Goal: Task Accomplishment & Management: Use online tool/utility

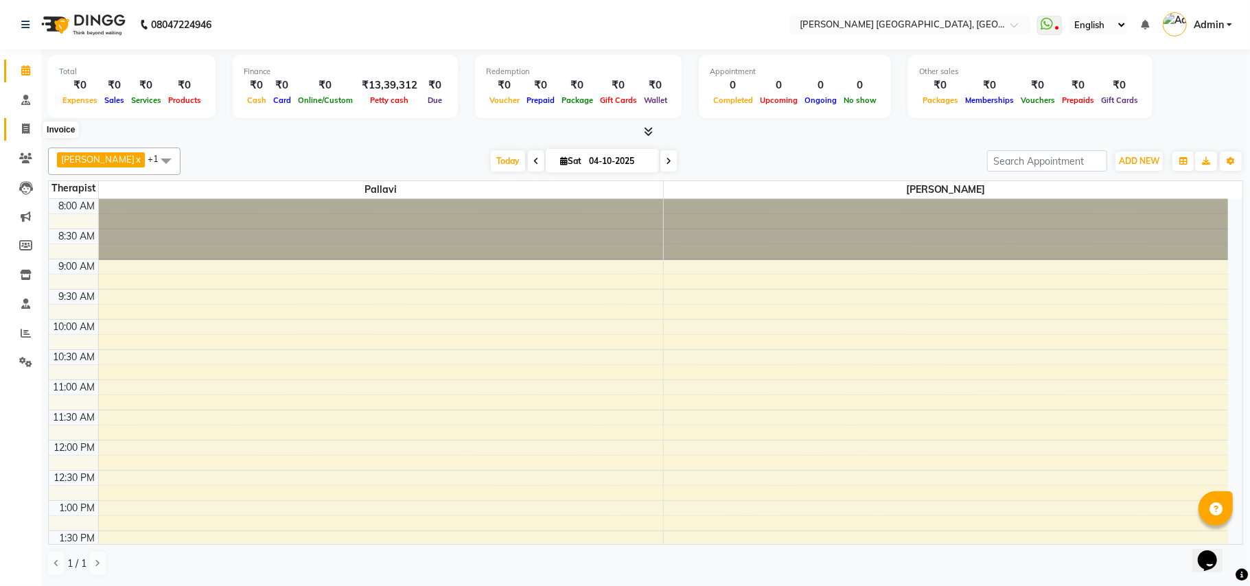
click at [23, 126] on icon at bounding box center [26, 129] width 8 height 10
select select "service"
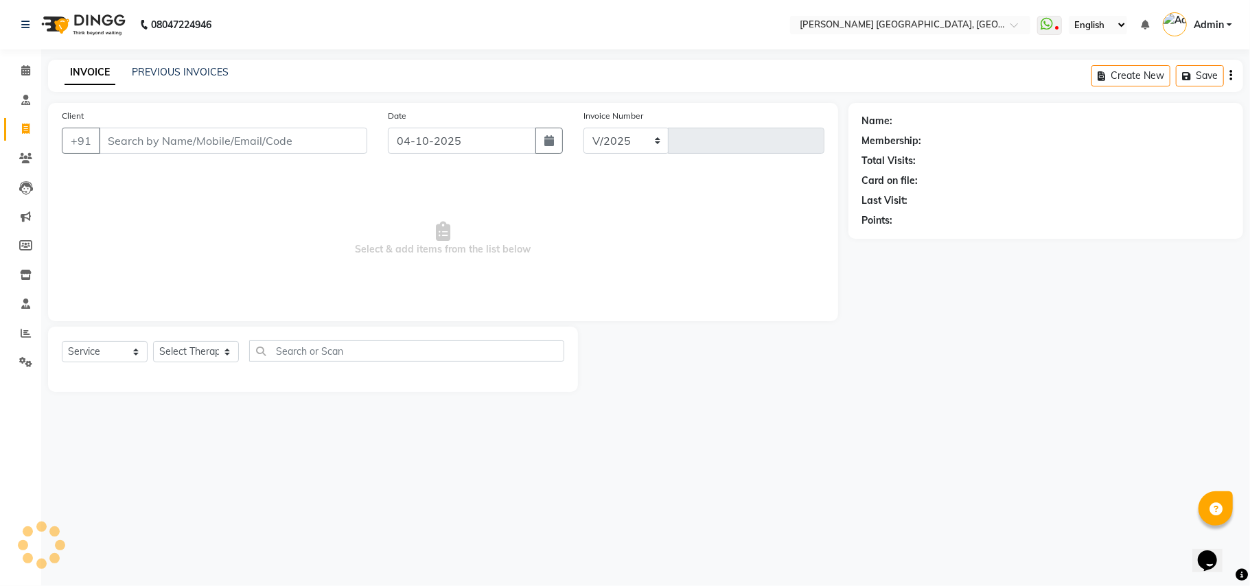
select select "4638"
type input "0449"
click at [196, 144] on input "Client" at bounding box center [233, 141] width 268 height 26
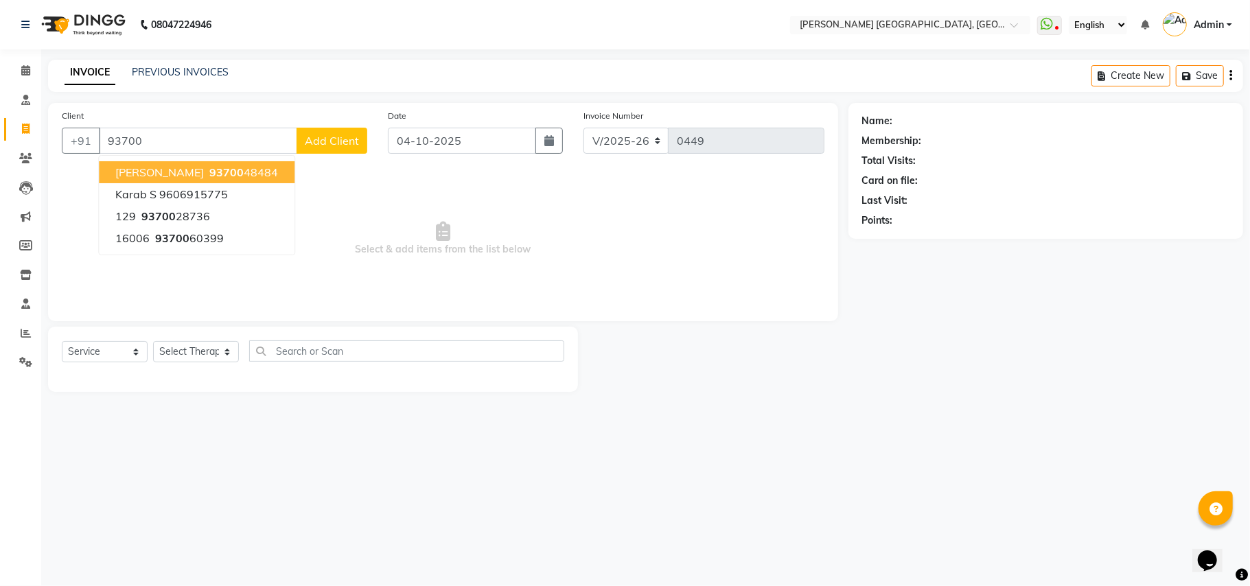
click at [215, 174] on span "93700" at bounding box center [226, 172] width 34 height 14
type input "9370048484"
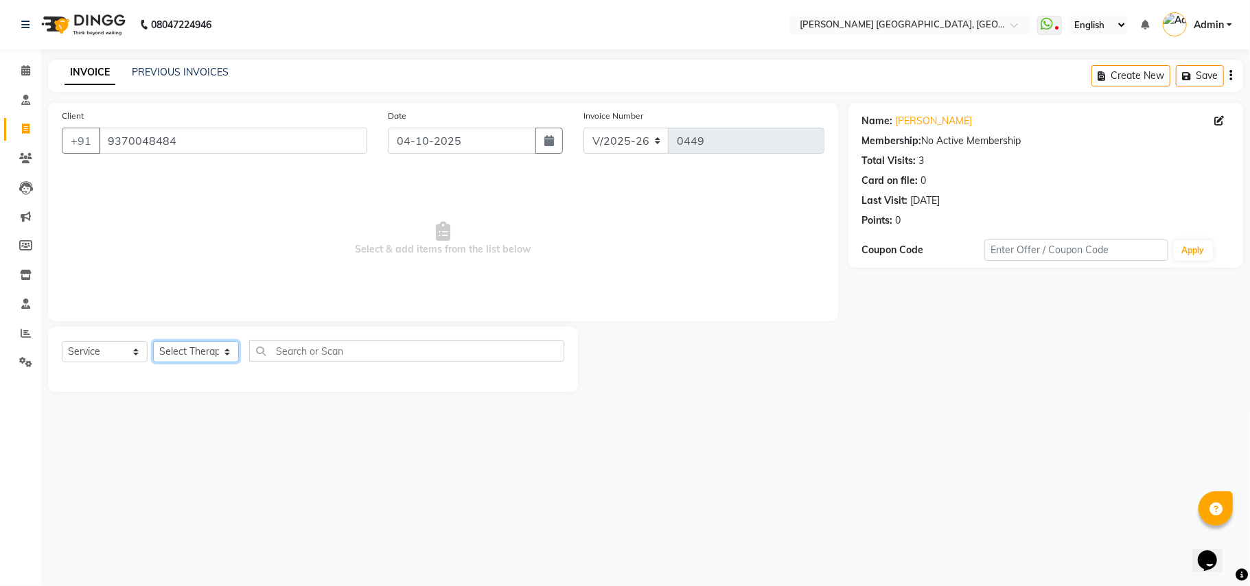
click at [195, 349] on select "Select Therapist [PERSON_NAME]" at bounding box center [196, 351] width 86 height 21
select select "34778"
click at [153, 341] on select "Select Therapist [PERSON_NAME]" at bounding box center [196, 351] width 86 height 21
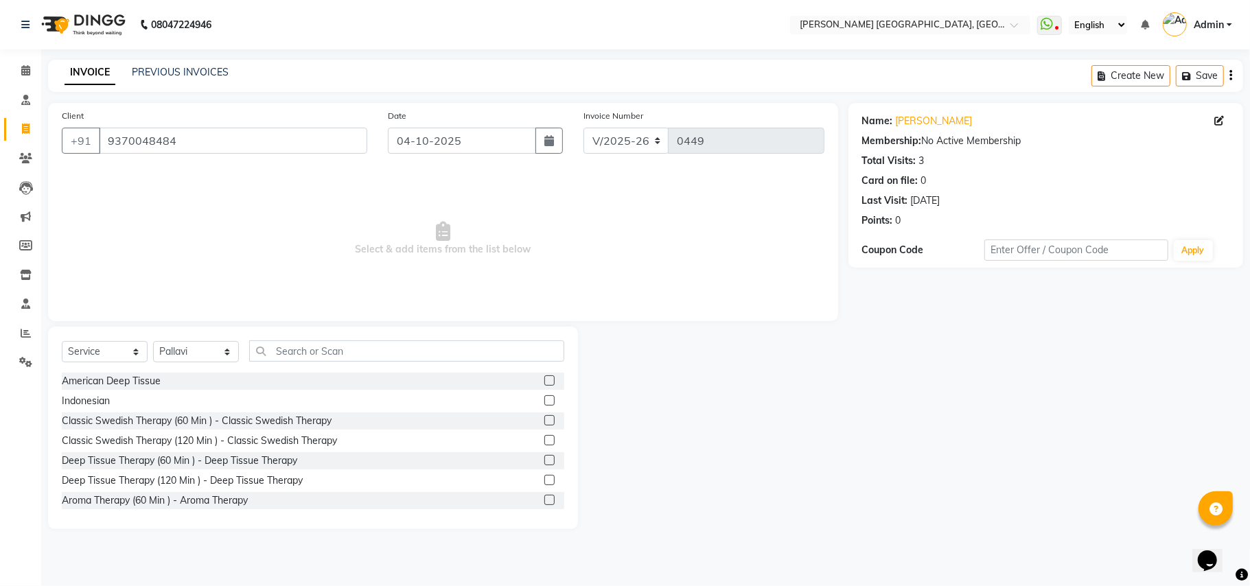
click at [544, 419] on label at bounding box center [549, 420] width 10 height 10
click at [544, 419] on input "checkbox" at bounding box center [548, 421] width 9 height 9
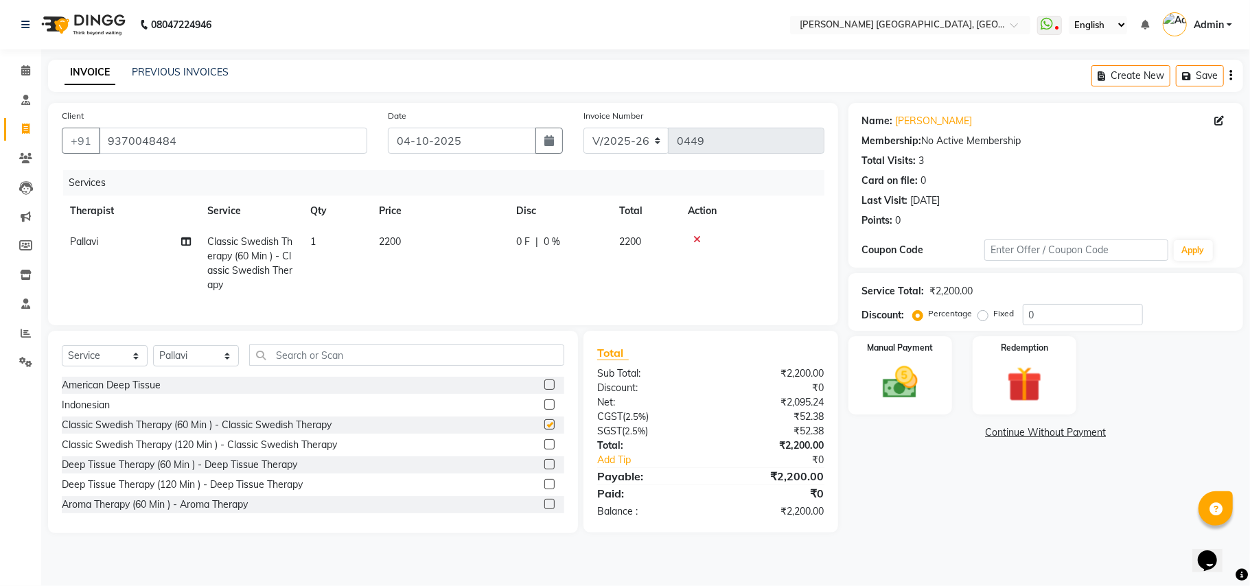
checkbox input "false"
click at [1034, 317] on input "0" at bounding box center [1083, 314] width 120 height 21
type input "9"
click at [926, 378] on img at bounding box center [901, 383] width 60 height 43
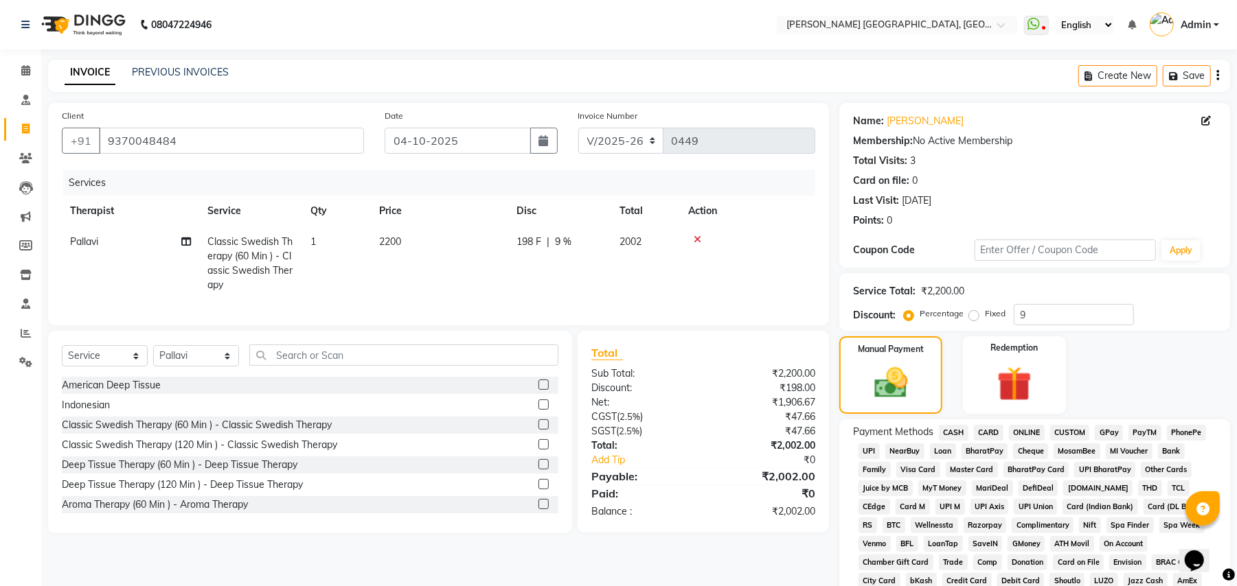
click at [1024, 434] on span "ONLINE" at bounding box center [1027, 433] width 36 height 16
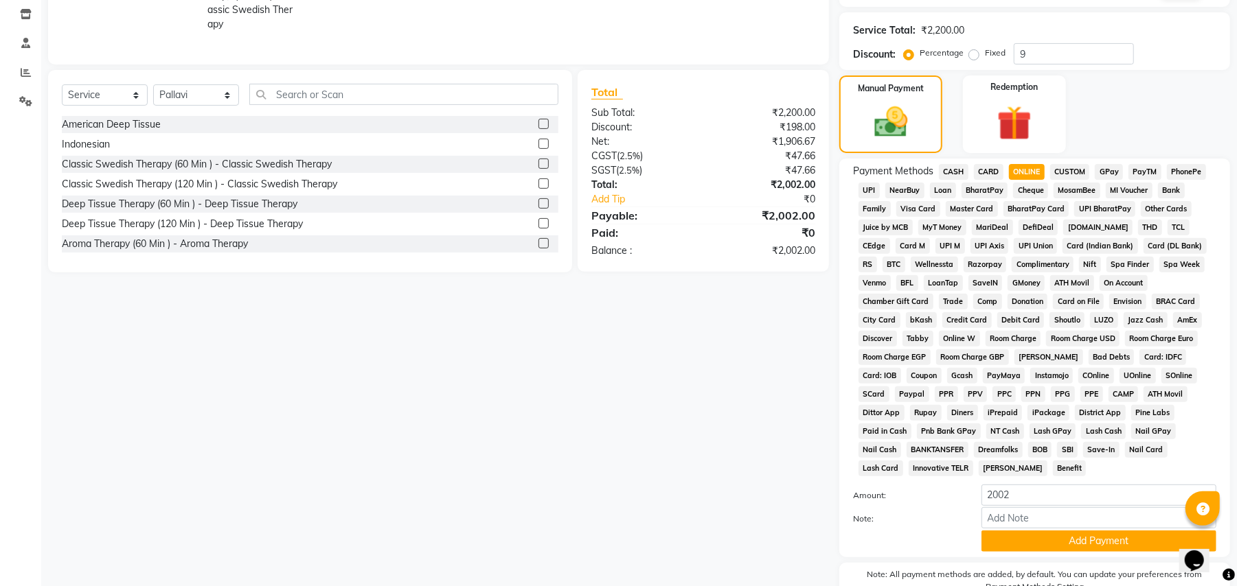
scroll to position [317, 0]
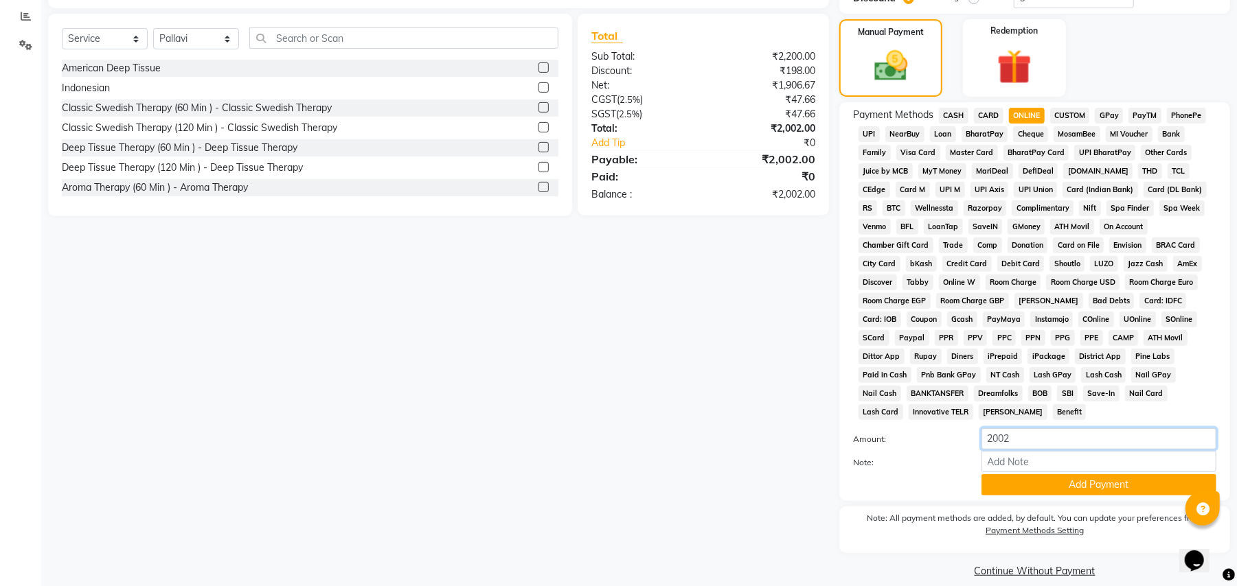
click at [1020, 428] on input "2002" at bounding box center [1098, 438] width 235 height 21
type input "2000"
click at [1039, 474] on button "Add Payment" at bounding box center [1098, 484] width 235 height 21
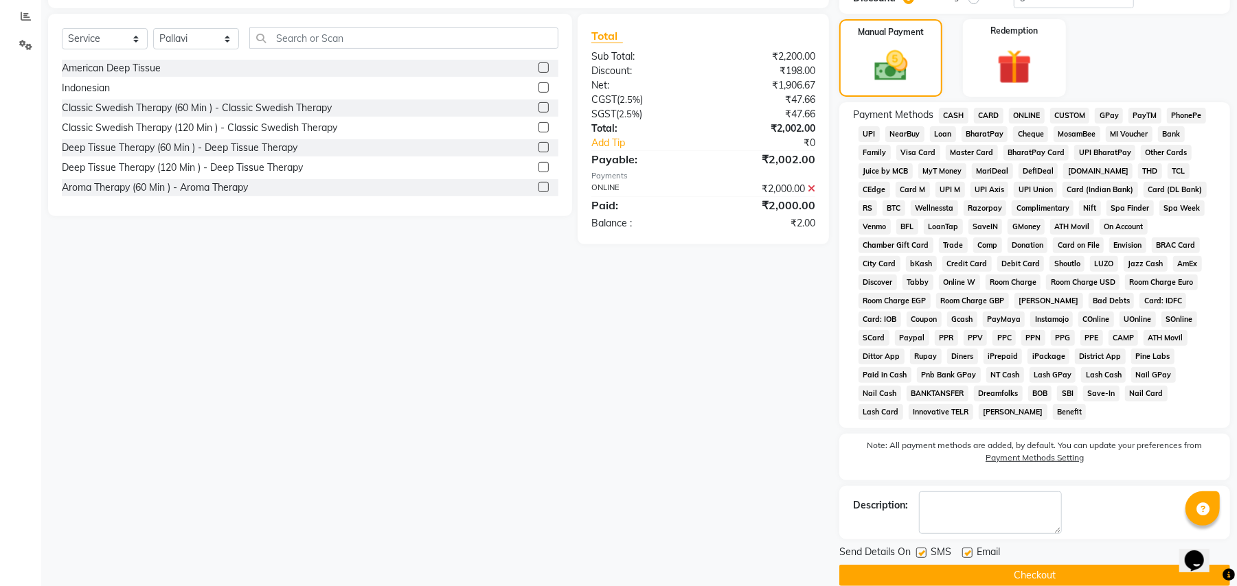
click at [983, 565] on button "Checkout" at bounding box center [1034, 575] width 391 height 21
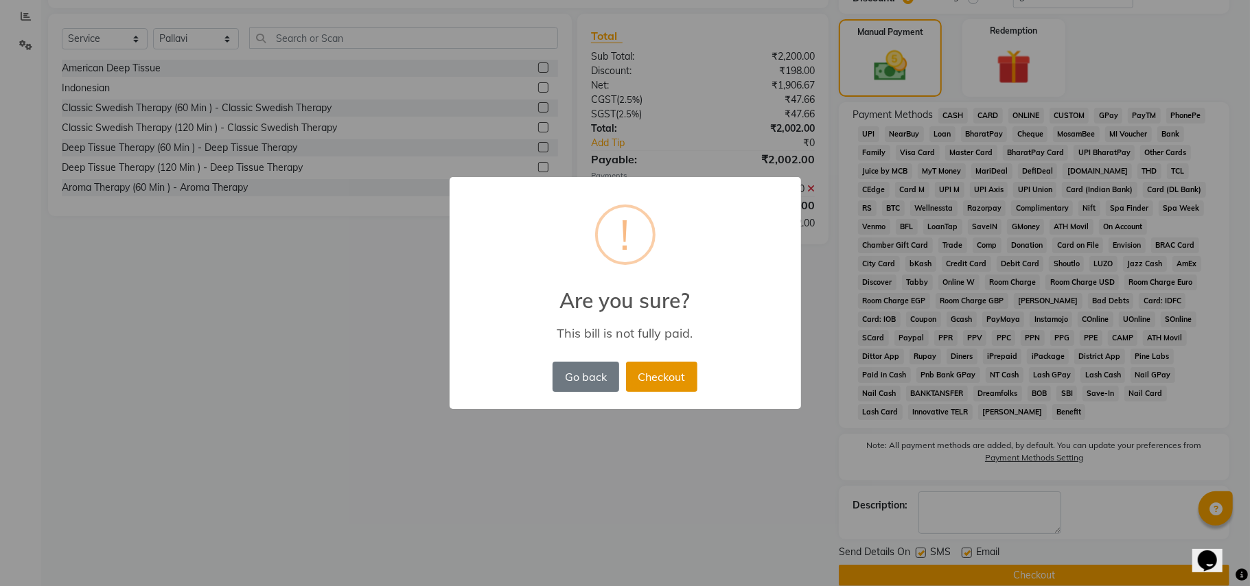
click at [645, 378] on button "Checkout" at bounding box center [661, 377] width 71 height 30
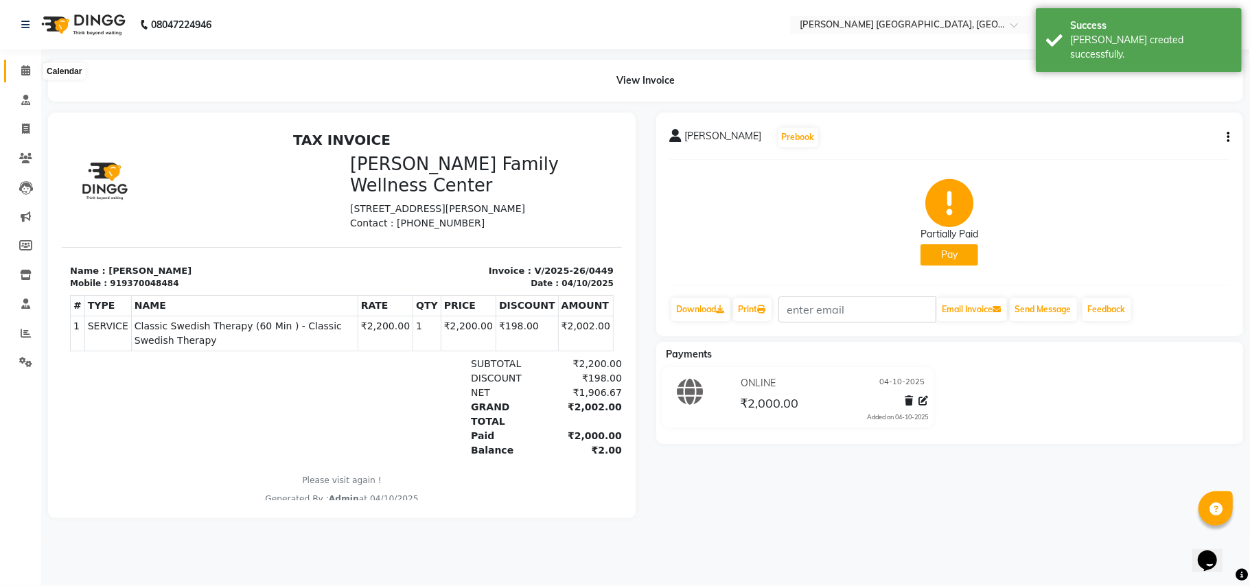
click at [27, 67] on icon at bounding box center [25, 70] width 9 height 10
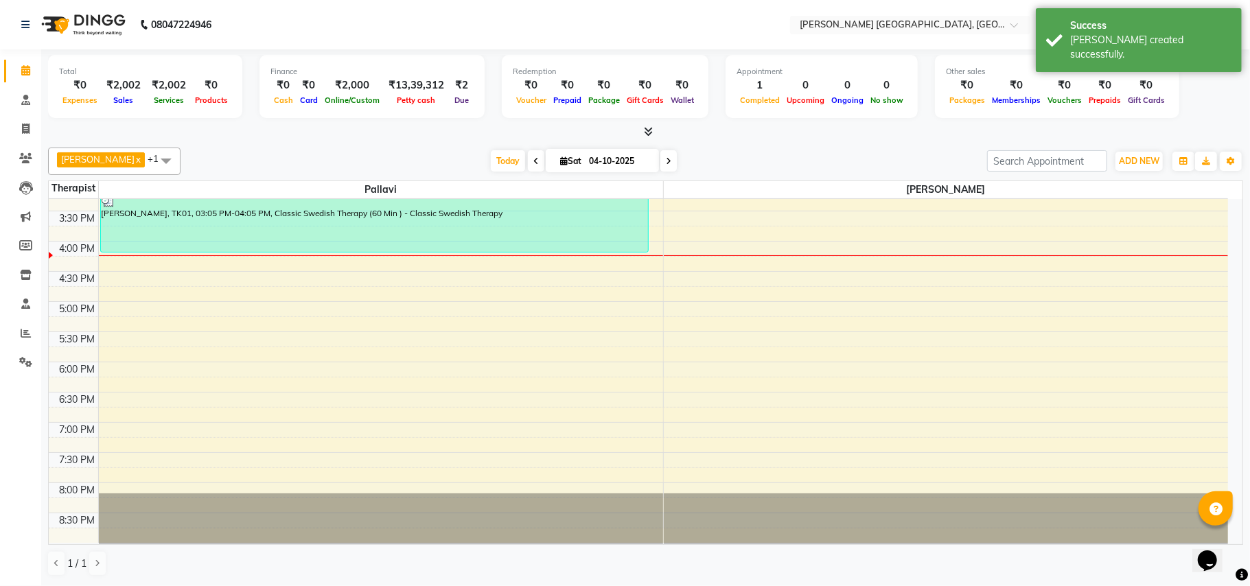
scroll to position [451, 0]
